Goal: Find specific page/section: Find specific page/section

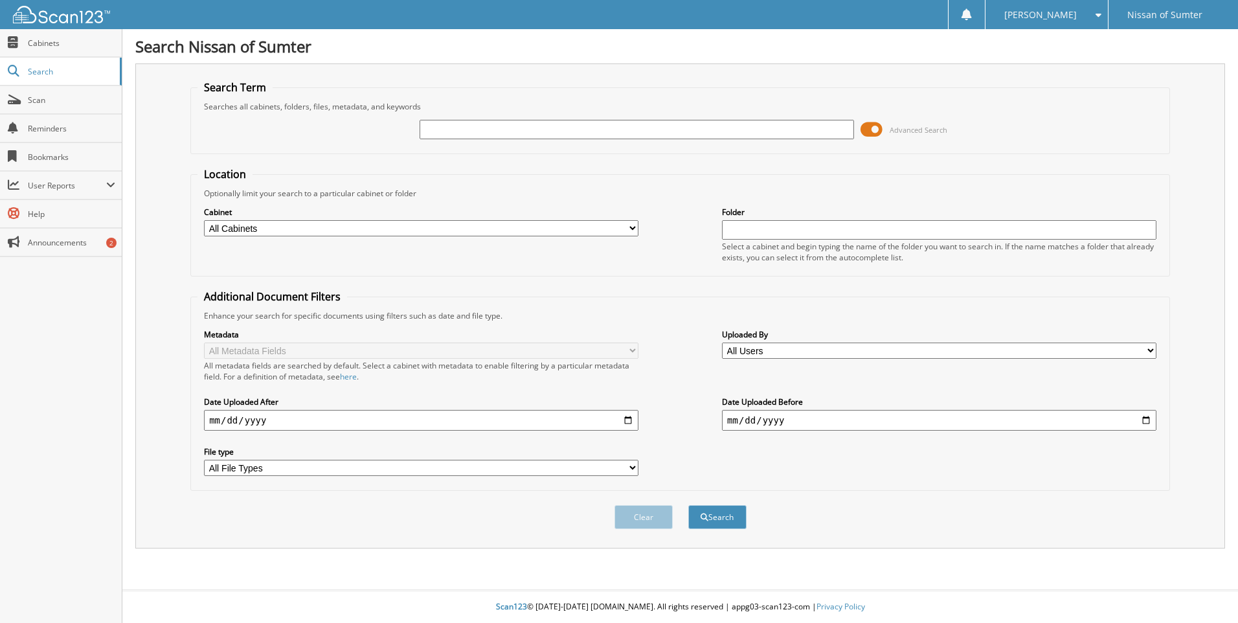
click at [473, 129] on input "text" at bounding box center [637, 129] width 434 height 19
type input "25126A"
click at [688, 505] on button "Search" at bounding box center [717, 517] width 58 height 24
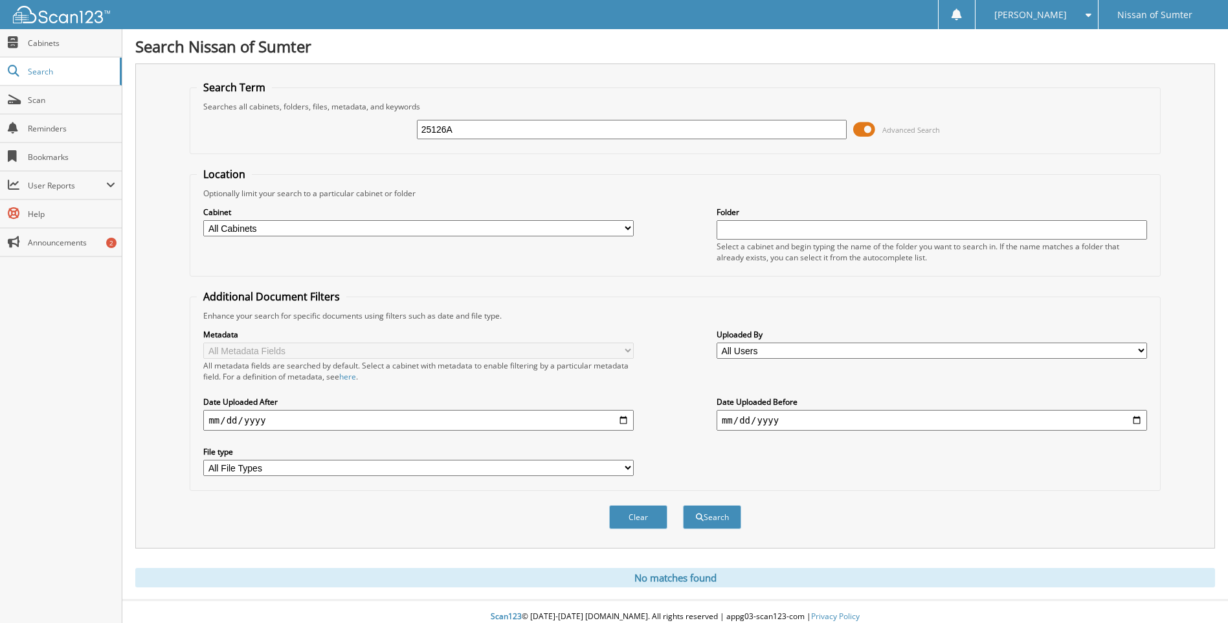
scroll to position [10, 0]
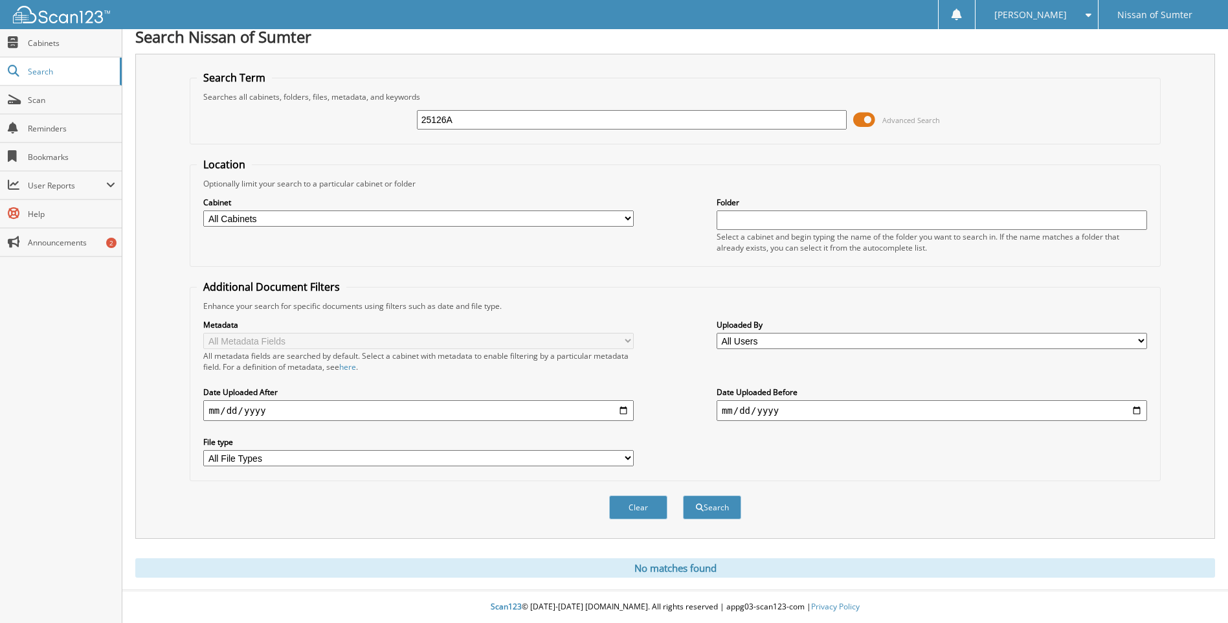
click at [477, 112] on input "25126A" at bounding box center [632, 119] width 431 height 19
type input "25211B"
click at [683, 495] on button "Search" at bounding box center [712, 507] width 58 height 24
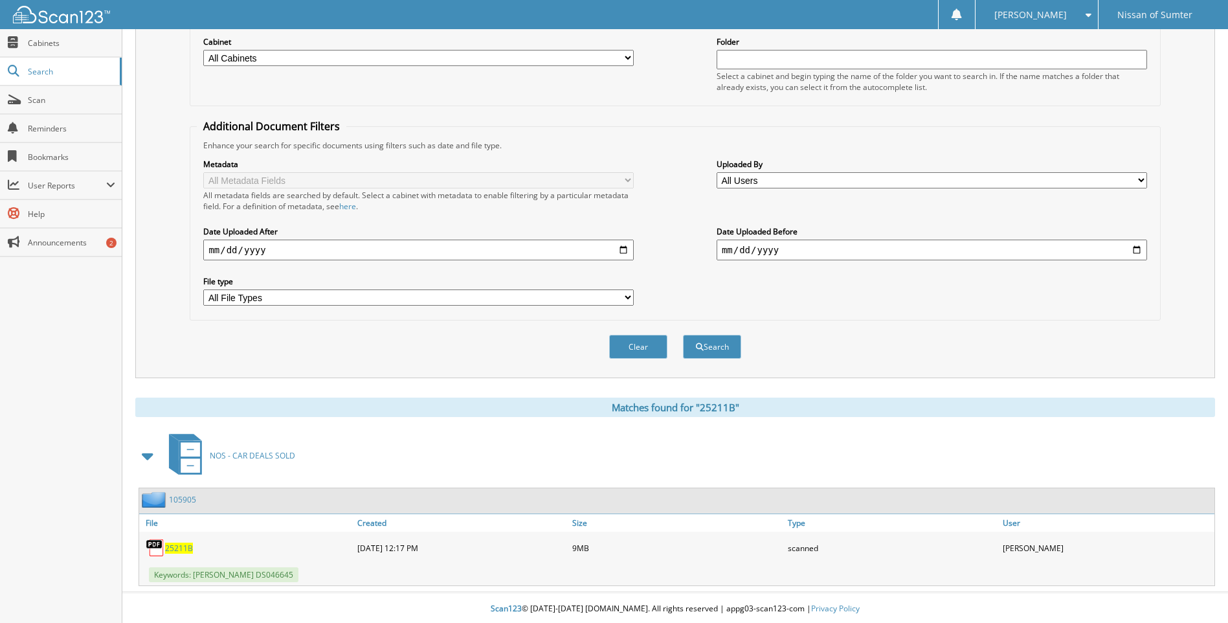
scroll to position [173, 0]
click at [186, 541] on span "25211B" at bounding box center [179, 546] width 28 height 11
